Goal: Task Accomplishment & Management: Manage account settings

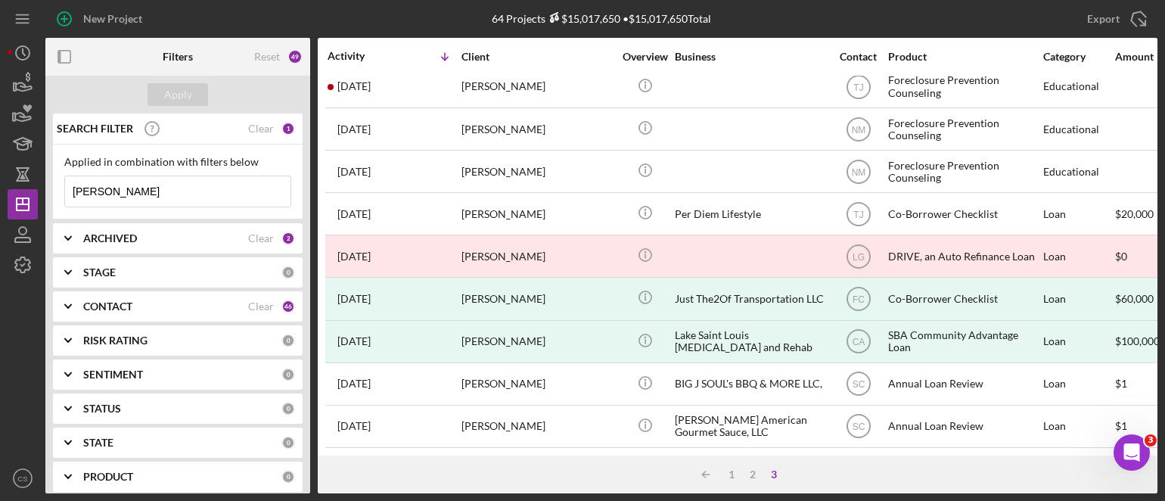
drag, startPoint x: 124, startPoint y: 193, endPoint x: -73, endPoint y: 170, distance: 198.7
click at [0, 170] on html "New Project 64 Projects $15,017,650 • $15,017,650 Total patterson Export Icon/E…" at bounding box center [582, 250] width 1165 height 501
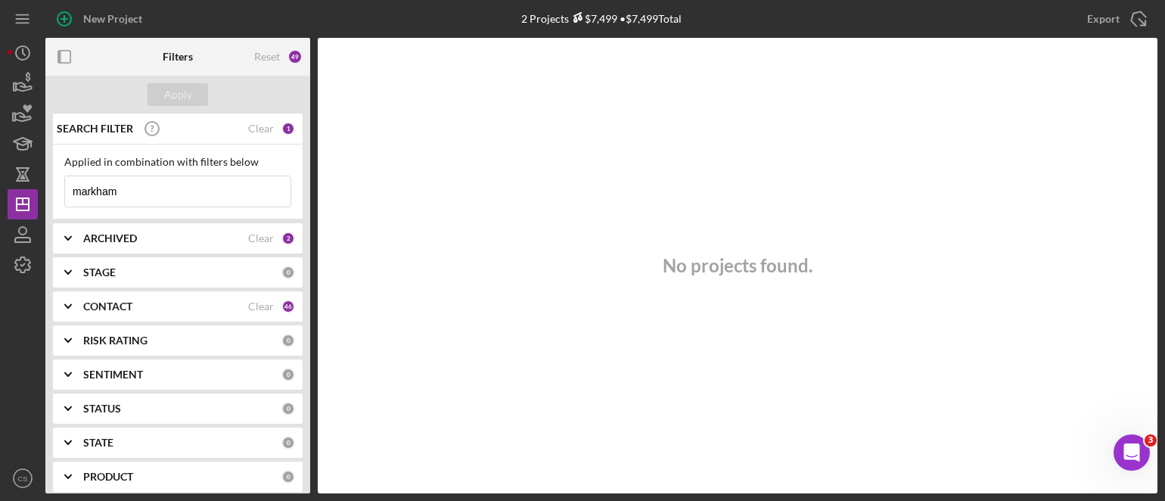
drag, startPoint x: 132, startPoint y: 194, endPoint x: 43, endPoint y: 187, distance: 88.7
click at [43, 187] on div "New Project 2 Projects $7,499 • $7,499 Total patterson Export Icon/Export Filte…" at bounding box center [582, 246] width 1149 height 493
click at [141, 190] on input "markham" at bounding box center [177, 191] width 225 height 30
click at [256, 237] on div "Clear" at bounding box center [261, 238] width 26 height 12
click at [252, 302] on div "Clear" at bounding box center [261, 306] width 26 height 12
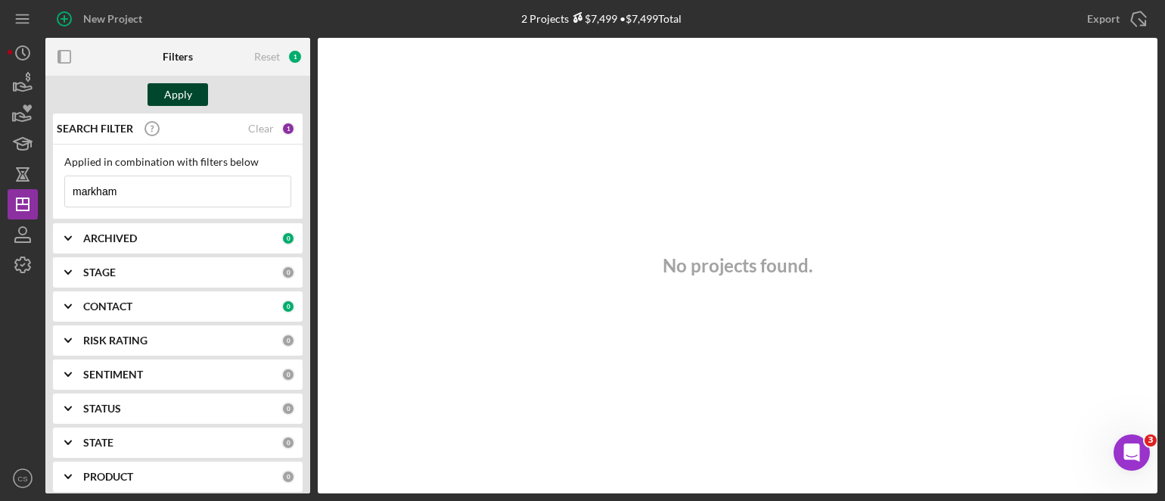
click at [183, 90] on div "Apply" at bounding box center [178, 94] width 28 height 23
drag, startPoint x: 127, startPoint y: 188, endPoint x: -28, endPoint y: 183, distance: 155.1
click at [0, 183] on html "New Project 2 Projects $7,499 • $7,499 Total patterson Export Icon/Export Filte…" at bounding box center [582, 250] width 1165 height 501
type input "[PERSON_NAME]"
click at [281, 237] on div "0" at bounding box center [288, 238] width 14 height 14
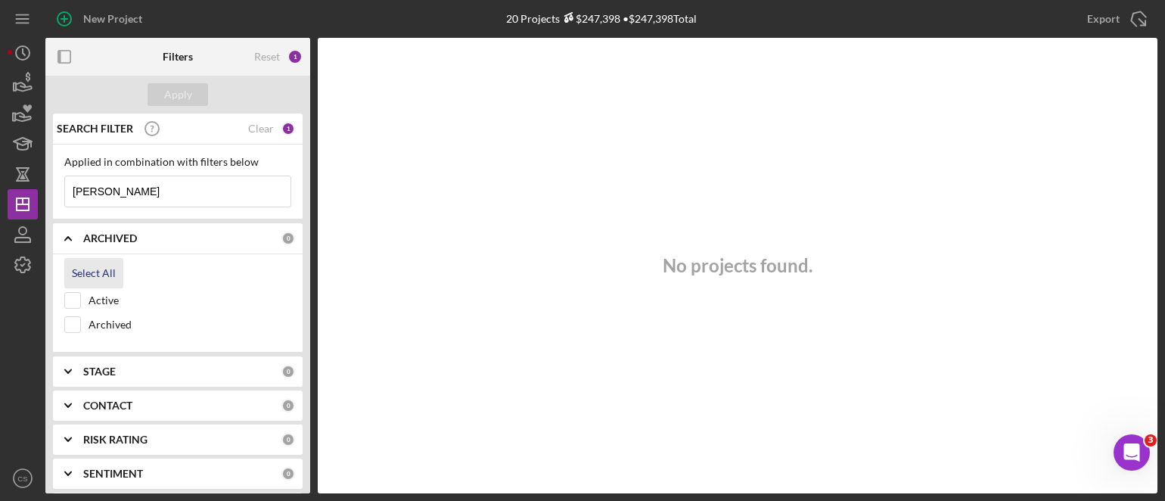
click at [83, 274] on div "Select All" at bounding box center [94, 273] width 44 height 30
checkbox input "true"
click at [281, 400] on div "0" at bounding box center [288, 406] width 14 height 14
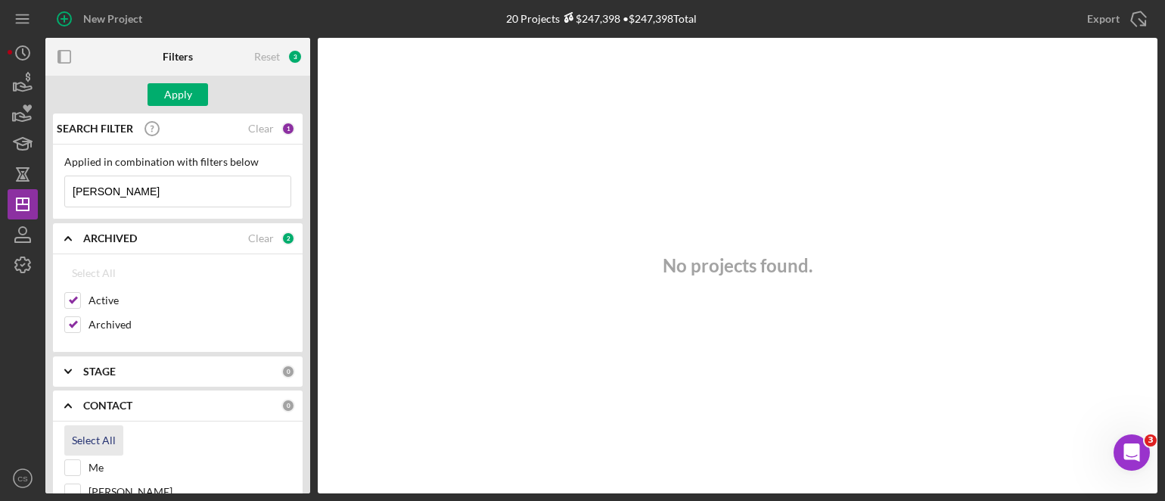
click at [88, 439] on div "Select All" at bounding box center [94, 440] width 44 height 30
checkbox input "true"
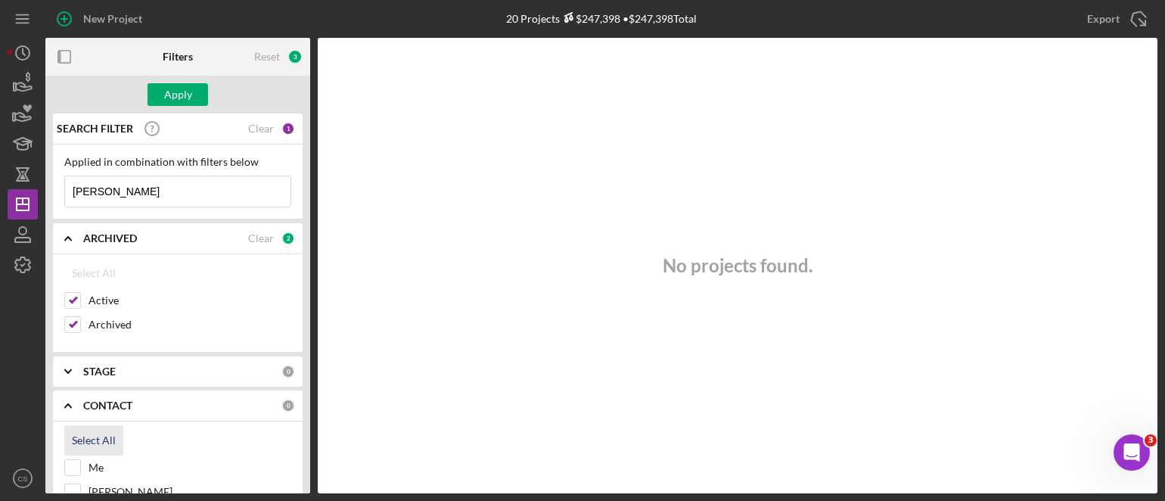
checkbox input "true"
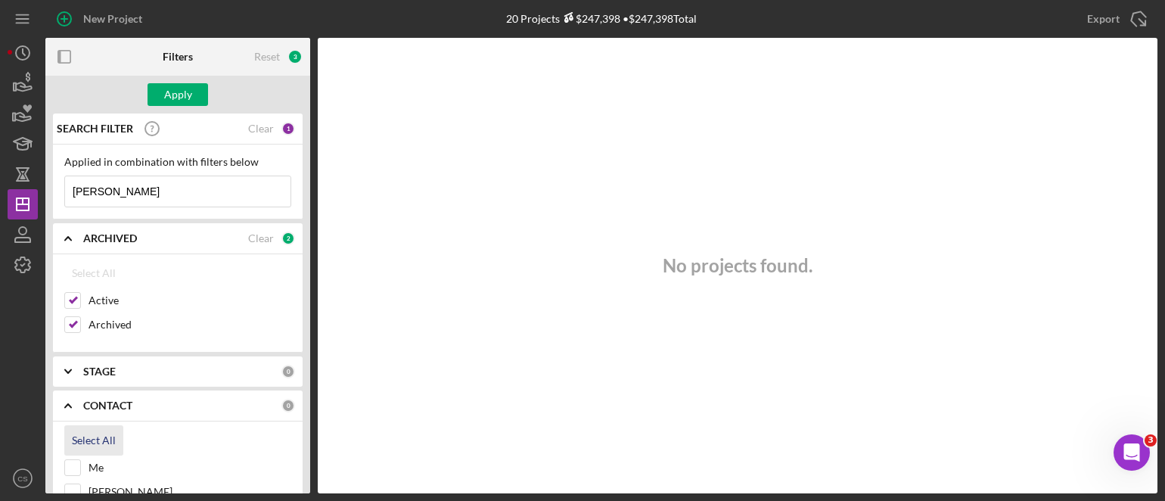
checkbox input "true"
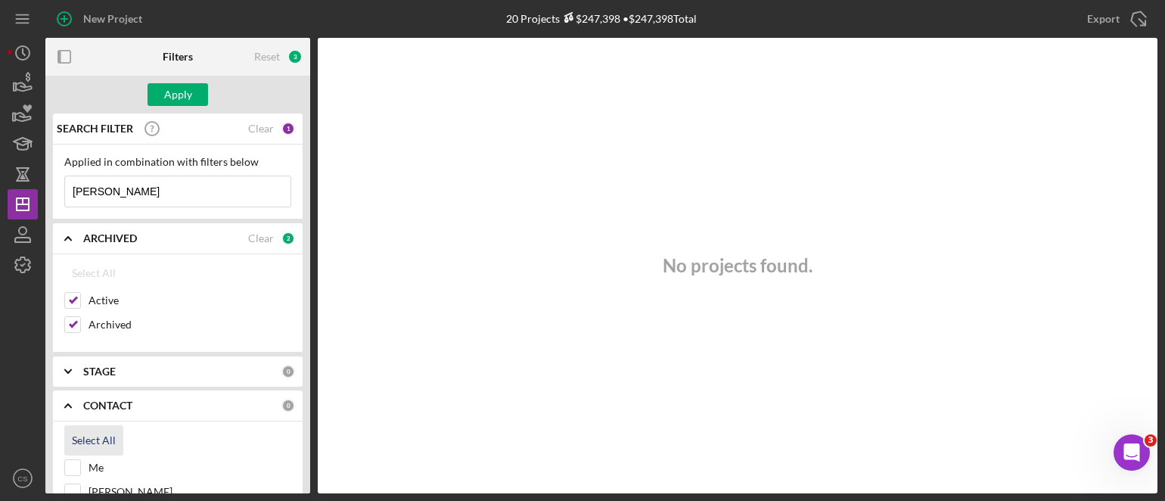
checkbox input "true"
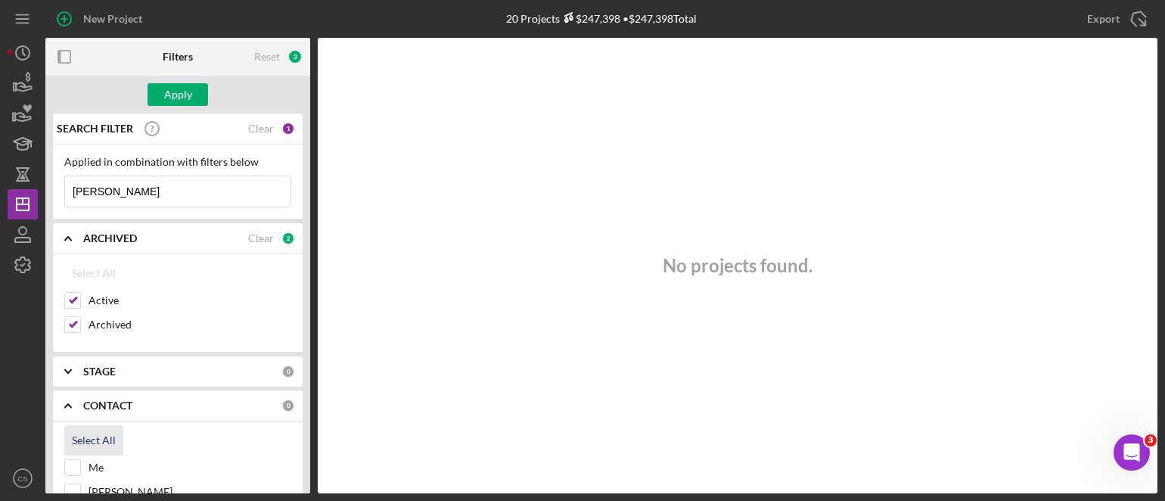
checkbox input "true"
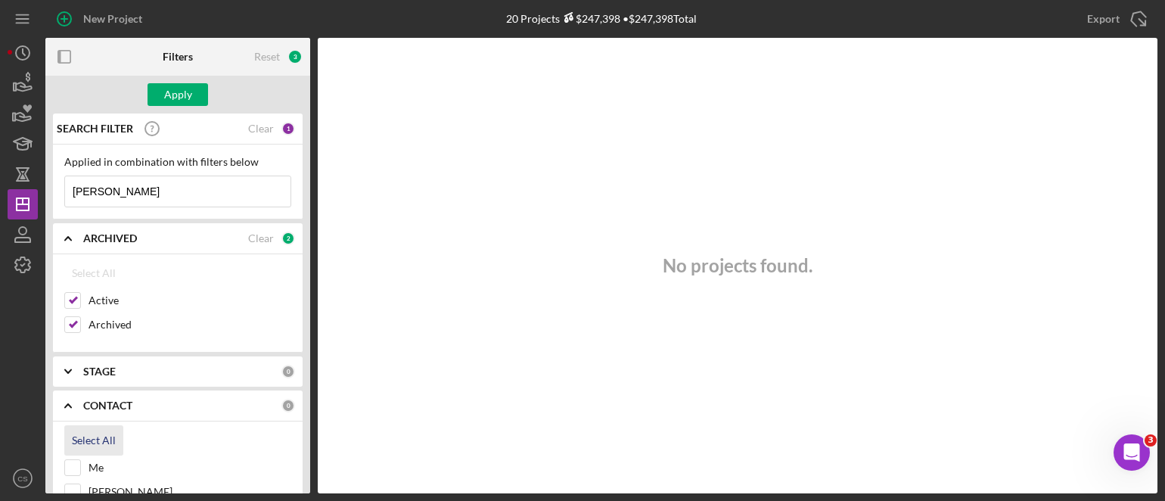
checkbox input "true"
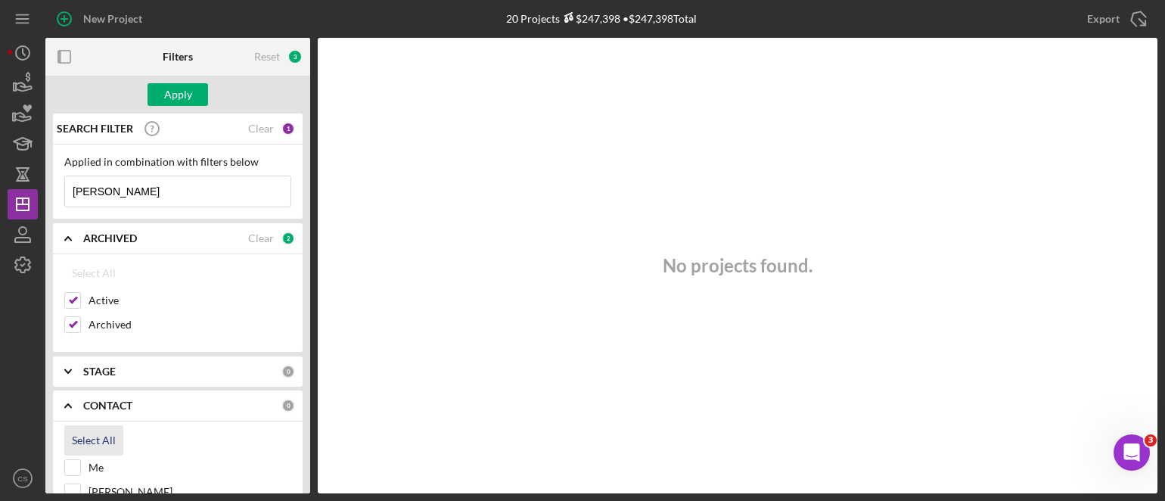
checkbox input "true"
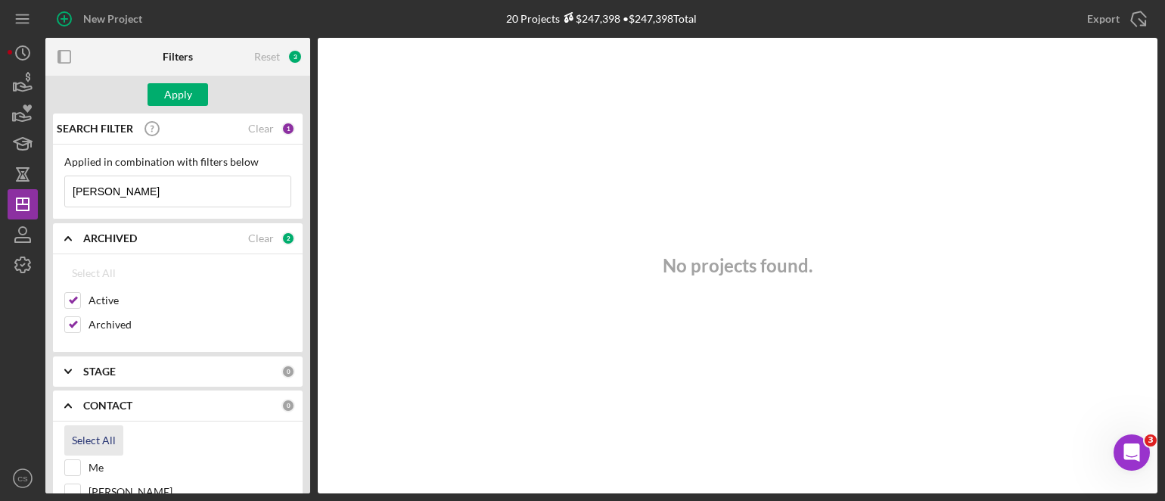
checkbox input "true"
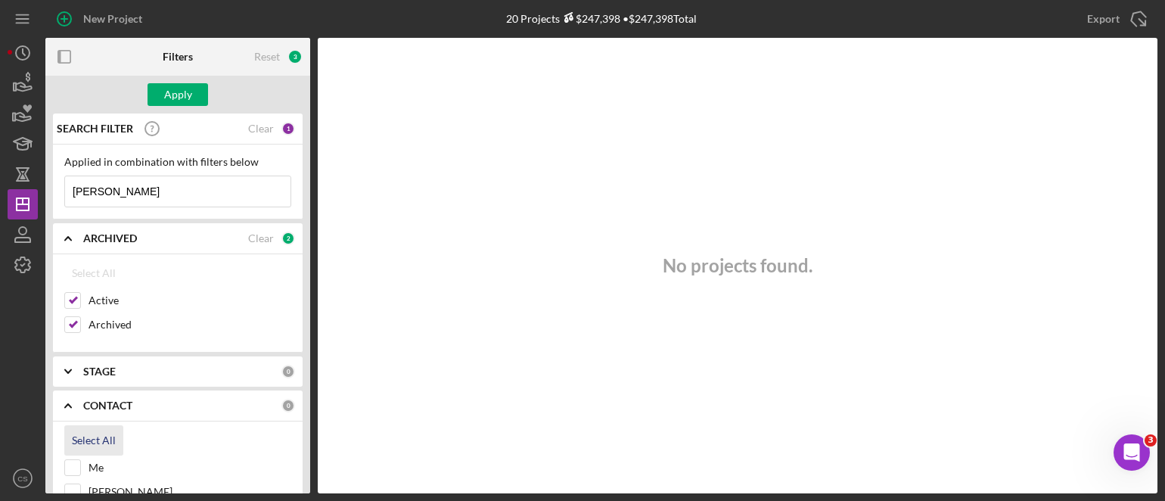
checkbox input "true"
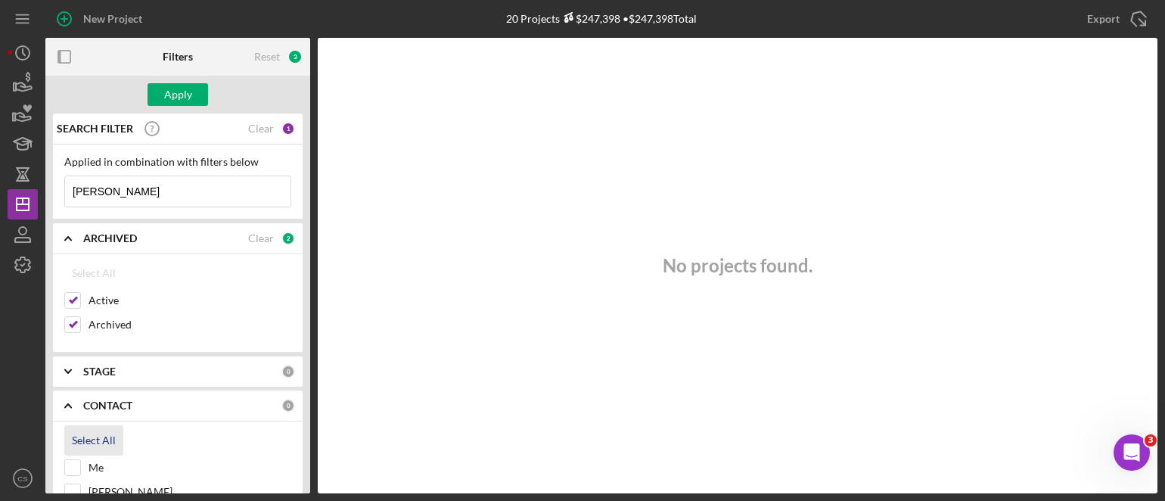
checkbox input "true"
click at [172, 97] on div "Apply" at bounding box center [178, 94] width 28 height 23
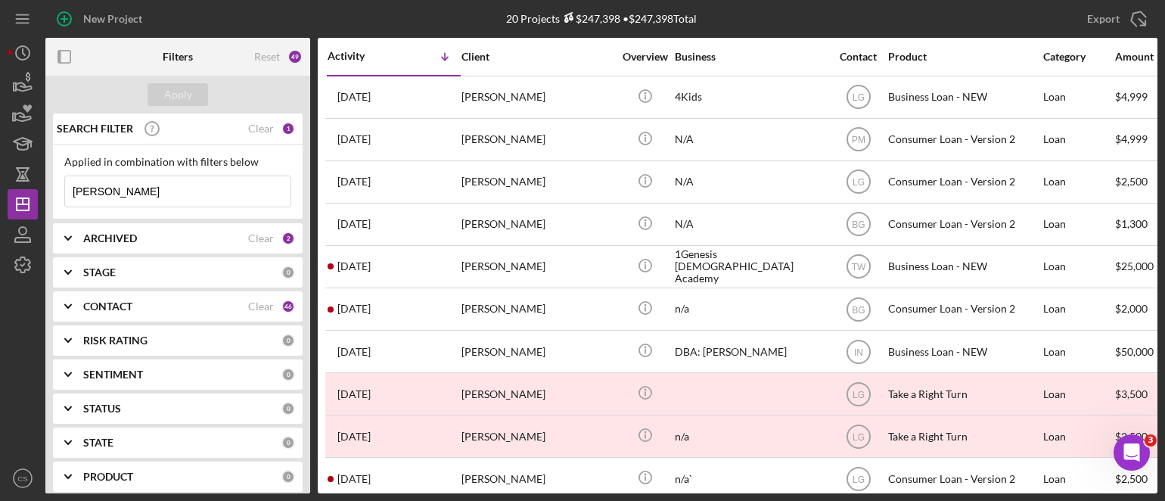
click at [137, 194] on input "[PERSON_NAME]" at bounding box center [177, 191] width 225 height 30
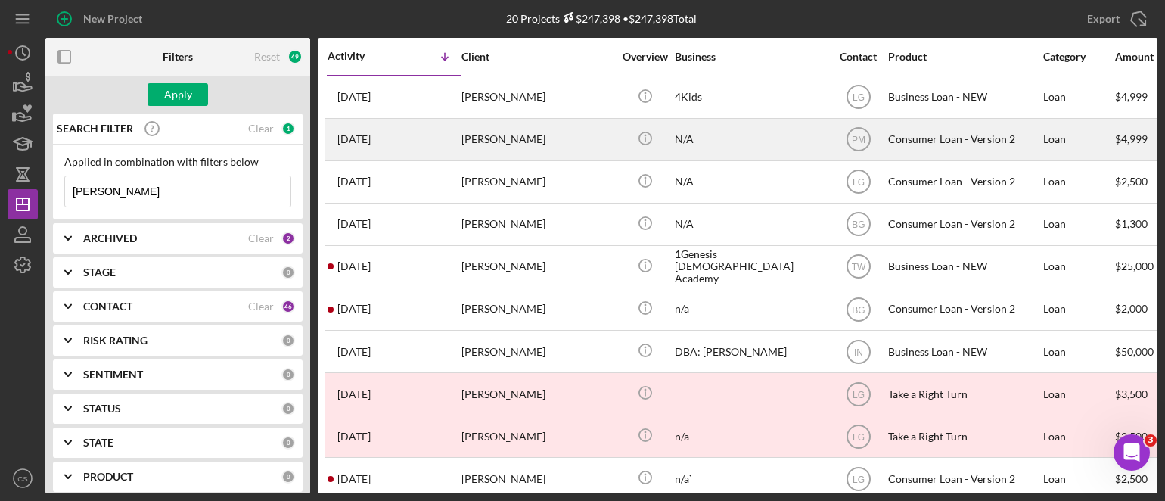
type input "[PERSON_NAME]"
click at [345, 136] on time "[DATE]" at bounding box center [353, 139] width 33 height 12
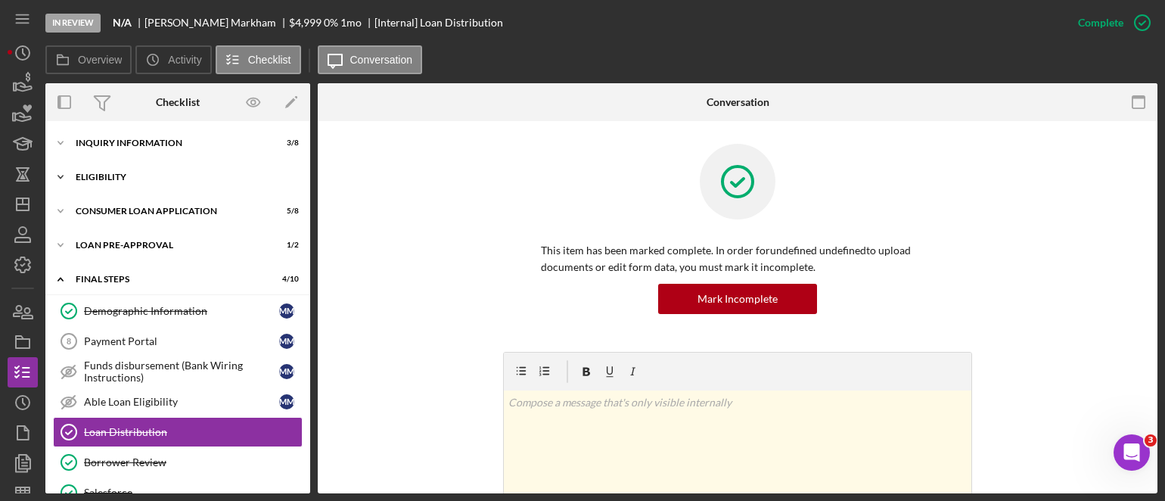
click at [64, 176] on icon "Icon/Expander" at bounding box center [60, 177] width 30 height 30
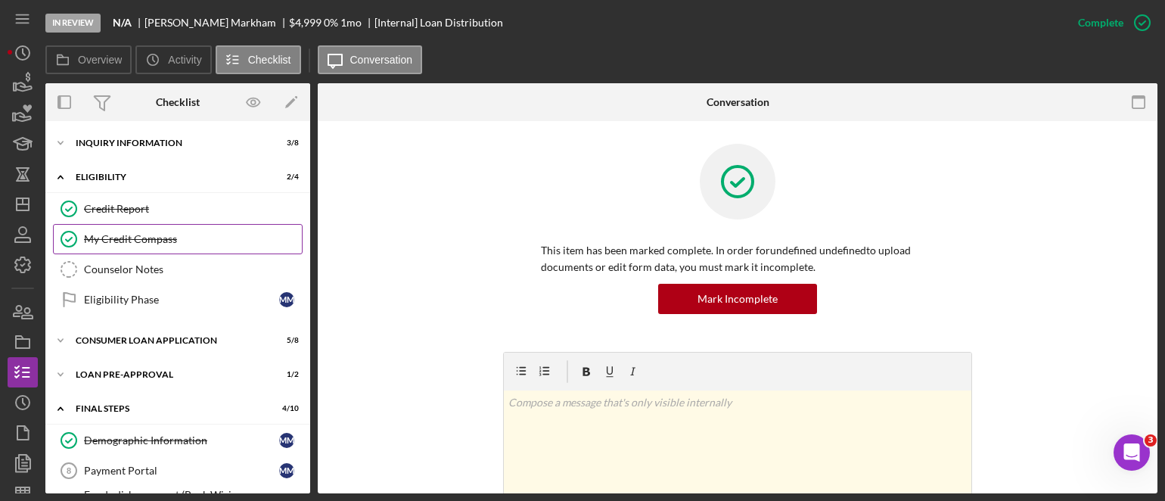
click at [170, 243] on div "My Credit Compass" at bounding box center [193, 239] width 218 height 12
click at [170, 243] on link "My Credit Compass My Credit Compass" at bounding box center [178, 239] width 250 height 30
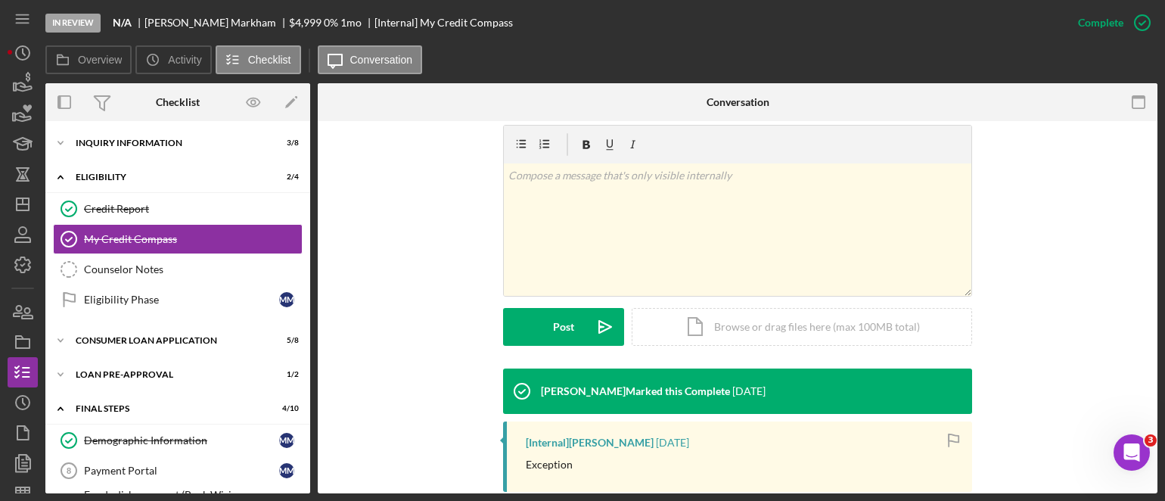
scroll to position [302, 0]
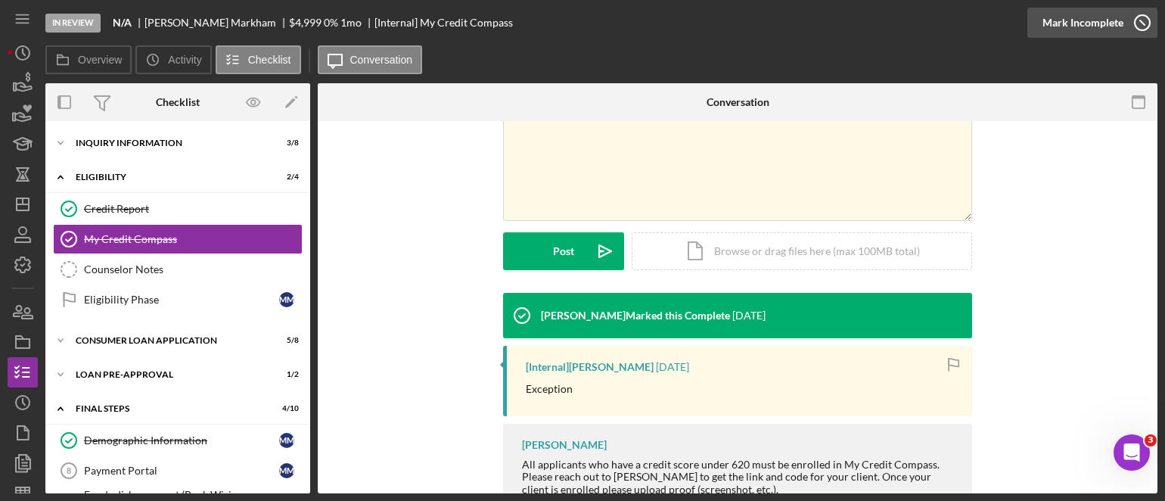
click at [1137, 22] on icon "button" at bounding box center [1142, 23] width 38 height 38
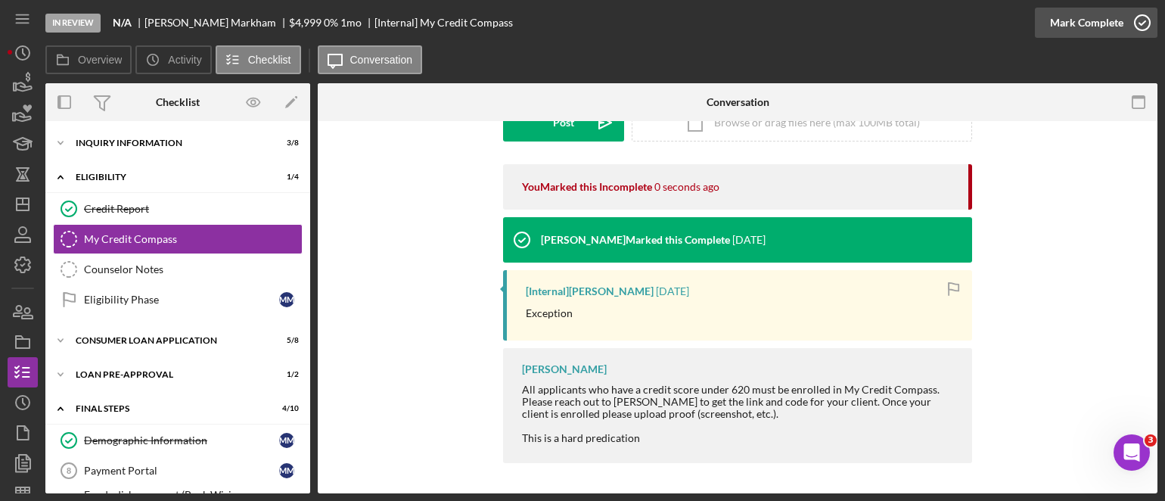
scroll to position [94, 0]
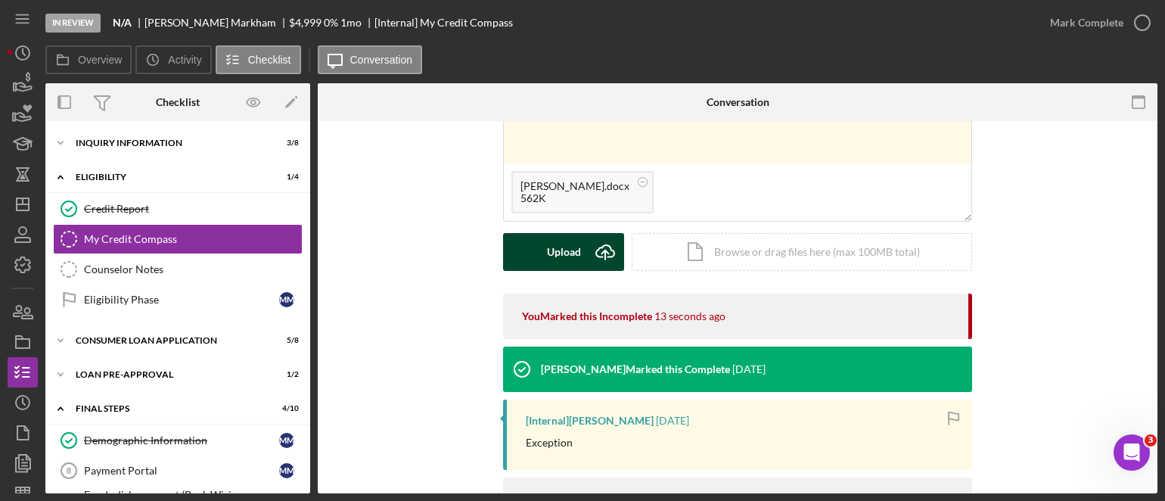
click at [604, 247] on icon "Icon/Upload" at bounding box center [605, 252] width 38 height 38
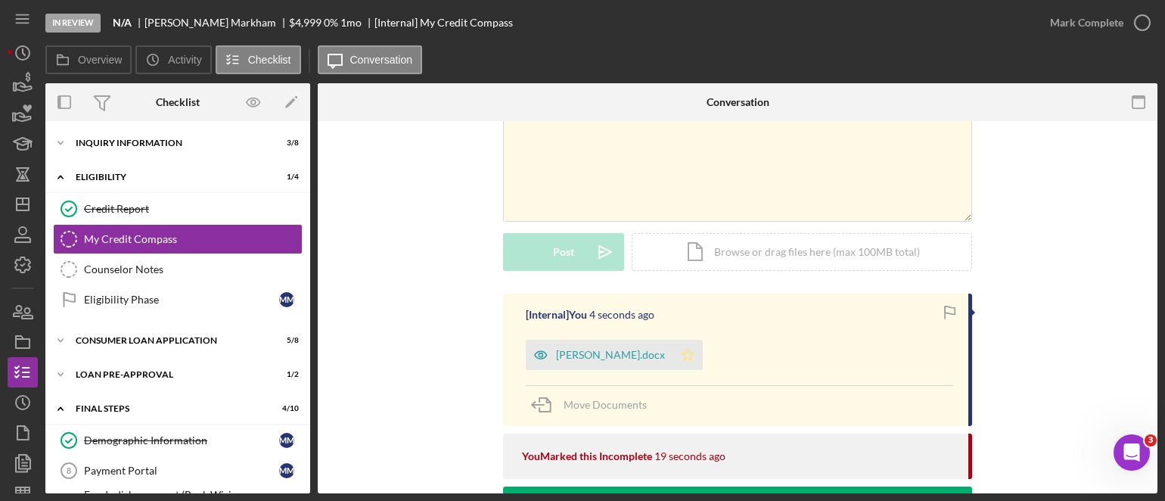
click at [702, 355] on icon "Icon/Star" at bounding box center [687, 355] width 30 height 30
click at [1139, 20] on icon "button" at bounding box center [1142, 23] width 38 height 38
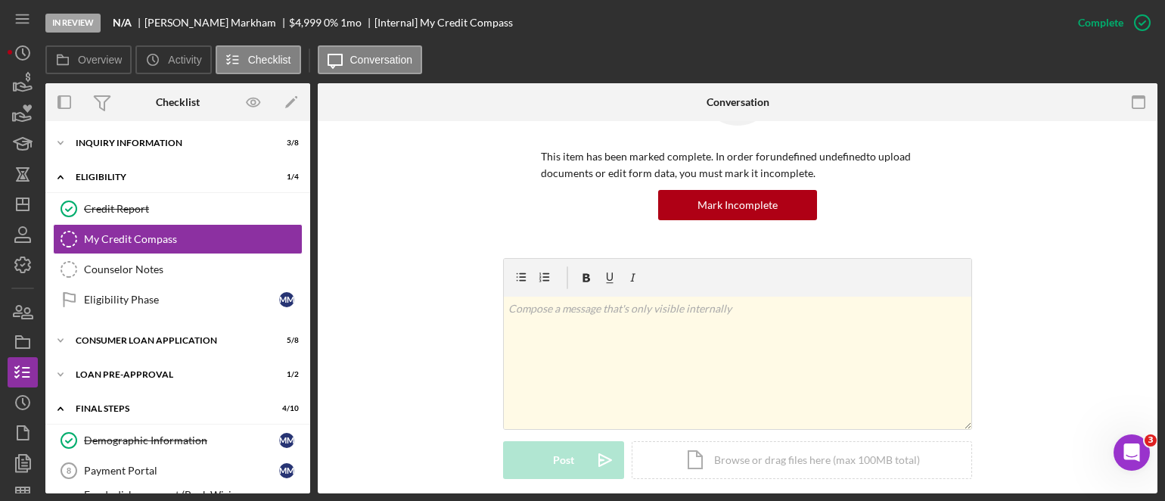
scroll to position [302, 0]
